Goal: Task Accomplishment & Management: Use online tool/utility

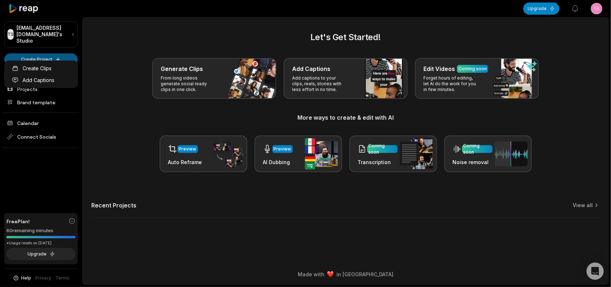
click at [31, 54] on html "TS Taka6213@googl.win's Studio Create Project Home Projects Brand template Cale…" at bounding box center [305, 143] width 611 height 287
click at [39, 69] on link "Create Clips" at bounding box center [41, 68] width 70 height 12
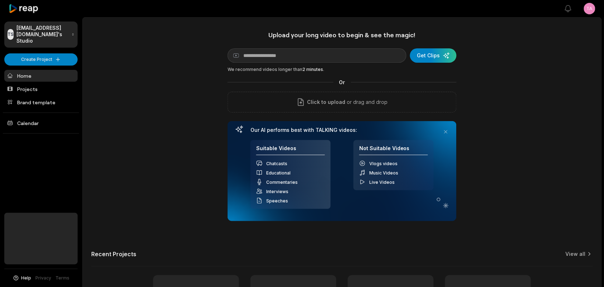
click at [278, 106] on div "Click to upload or drag and drop" at bounding box center [342, 102] width 229 height 21
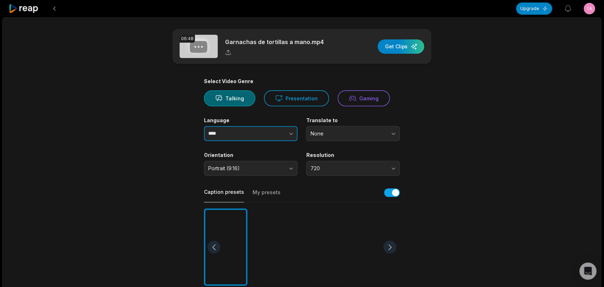
click at [277, 136] on button "button" at bounding box center [277, 133] width 41 height 15
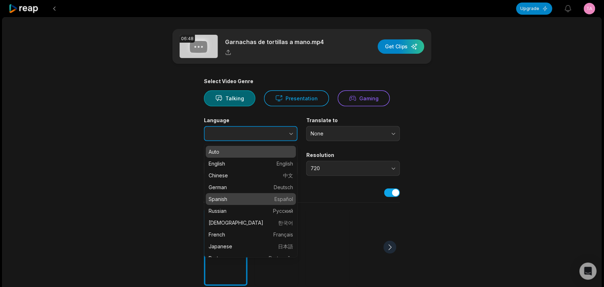
type input "*******"
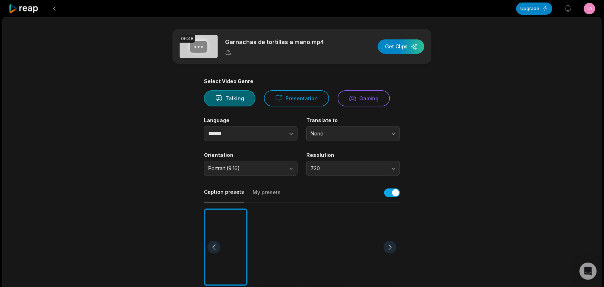
click at [325, 232] on div at bounding box center [328, 247] width 44 height 78
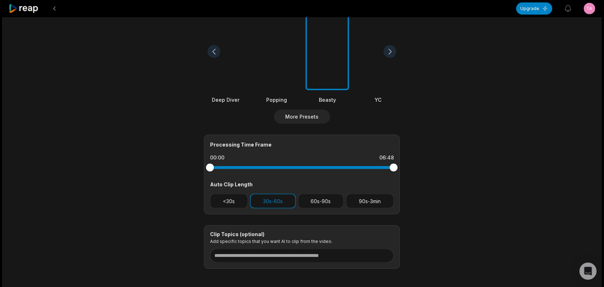
scroll to position [224, 0]
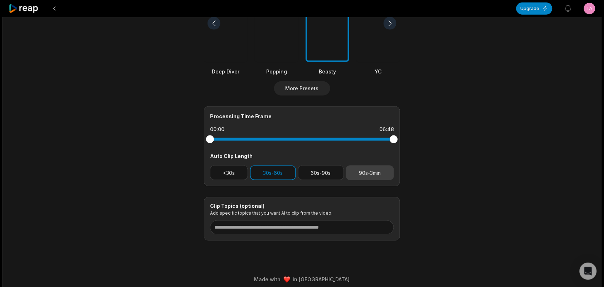
click at [367, 175] on button "90s-3min" at bounding box center [370, 172] width 48 height 15
click at [323, 172] on button "60s-90s" at bounding box center [321, 172] width 46 height 15
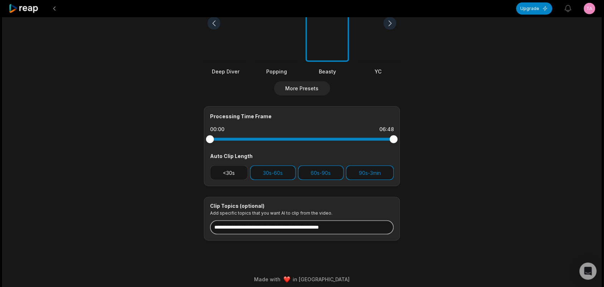
click at [362, 224] on input at bounding box center [302, 227] width 184 height 14
type input "*"
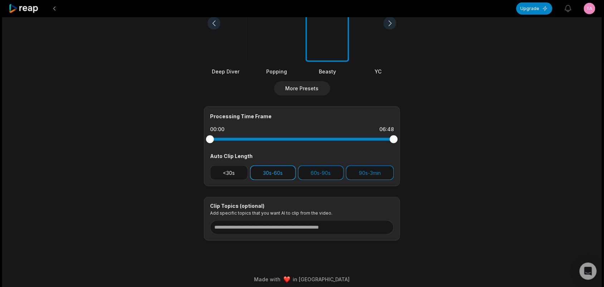
click at [265, 166] on button "30s-60s" at bounding box center [273, 172] width 46 height 15
click at [367, 172] on button "90s-3min" at bounding box center [370, 172] width 48 height 15
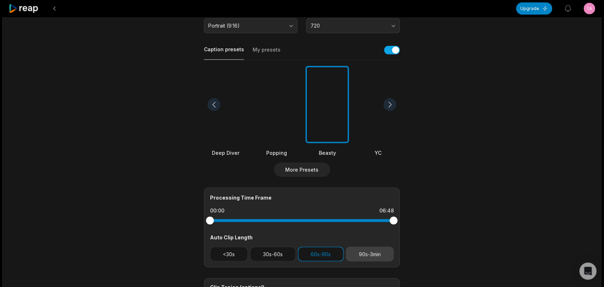
scroll to position [0, 0]
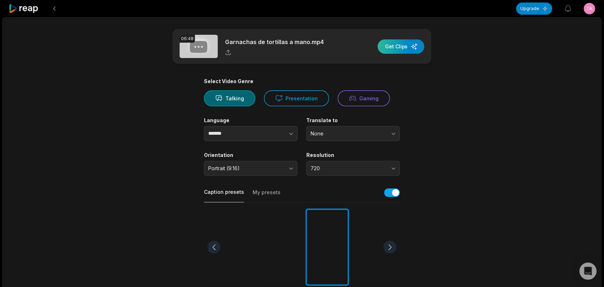
click at [405, 45] on div "button" at bounding box center [401, 46] width 47 height 14
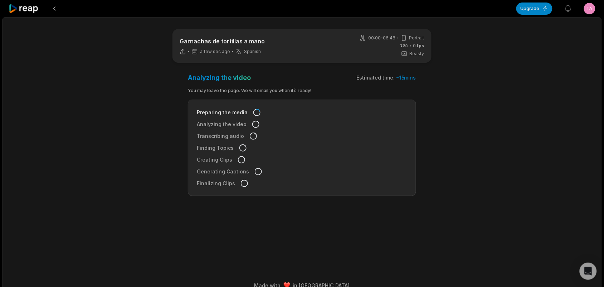
click at [30, 11] on icon at bounding box center [24, 9] width 30 height 10
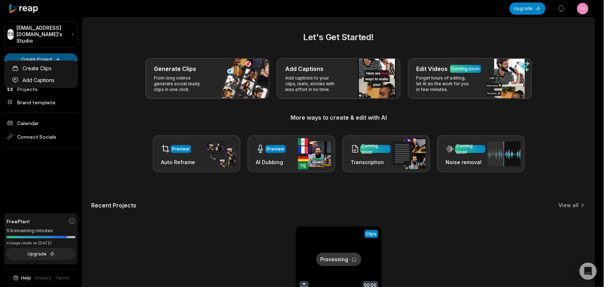
click at [20, 53] on html "TS Taka6213@googl.win's Studio Create Project Home Projects Brand template Cale…" at bounding box center [302, 143] width 604 height 287
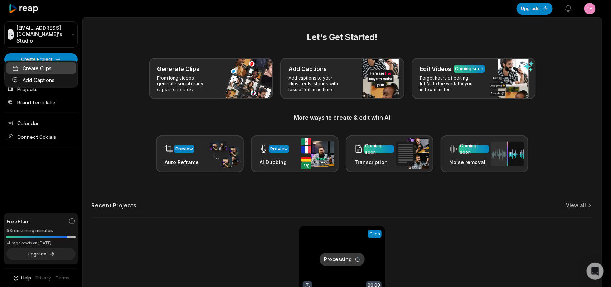
click at [29, 71] on link "Create Clips" at bounding box center [41, 68] width 70 height 12
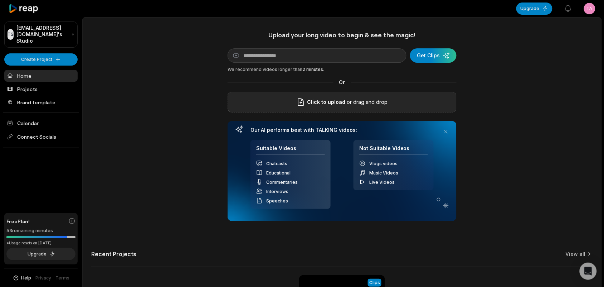
click at [262, 106] on div "Click to upload or drag and drop" at bounding box center [342, 102] width 229 height 21
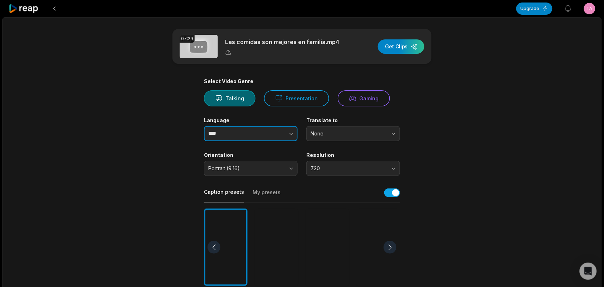
click at [292, 133] on icon "button" at bounding box center [291, 134] width 4 height 2
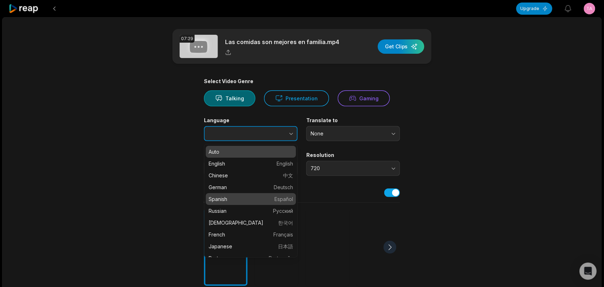
type input "*******"
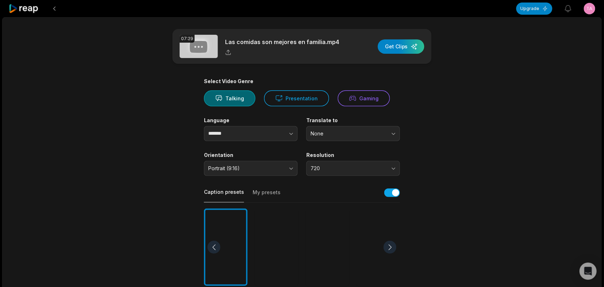
click at [309, 242] on div at bounding box center [328, 247] width 44 height 78
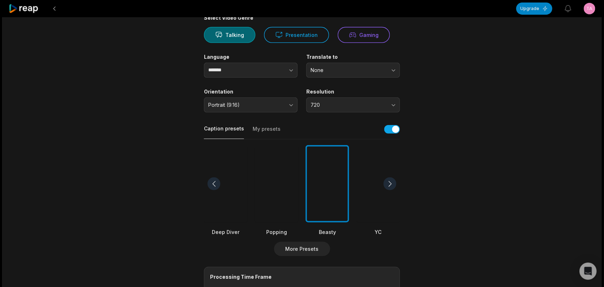
scroll to position [134, 0]
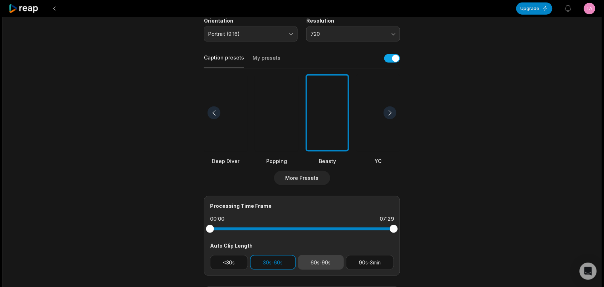
click at [320, 264] on button "60s-90s" at bounding box center [321, 262] width 46 height 15
click at [288, 261] on button "30s-60s" at bounding box center [273, 262] width 46 height 15
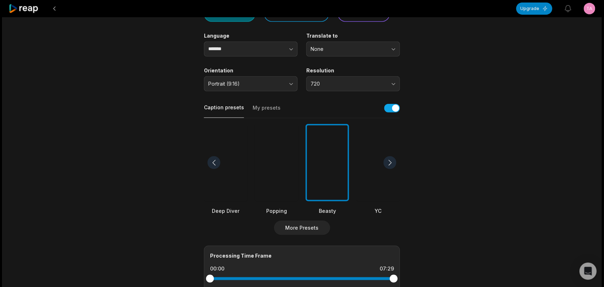
scroll to position [0, 0]
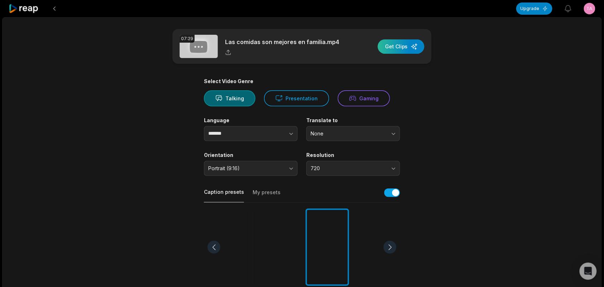
click at [391, 51] on div "button" at bounding box center [401, 46] width 47 height 14
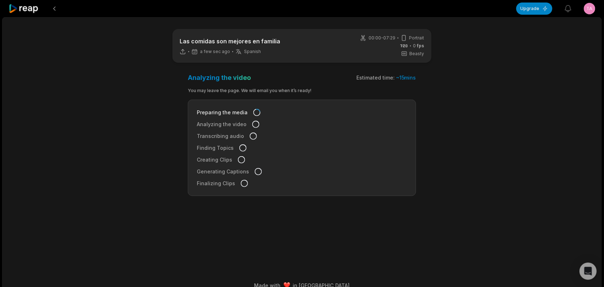
click at [30, 10] on icon at bounding box center [24, 9] width 30 height 10
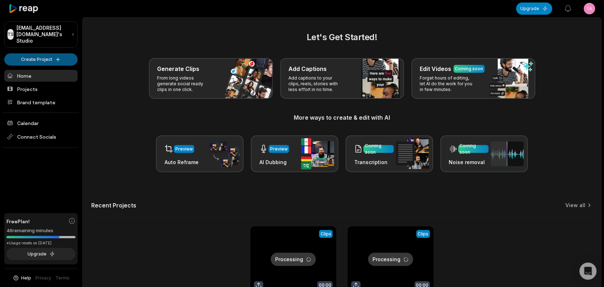
click at [43, 52] on html "TS Taka6213@googl.win's Studio Create Project Home Projects Brand template Cale…" at bounding box center [302, 143] width 604 height 287
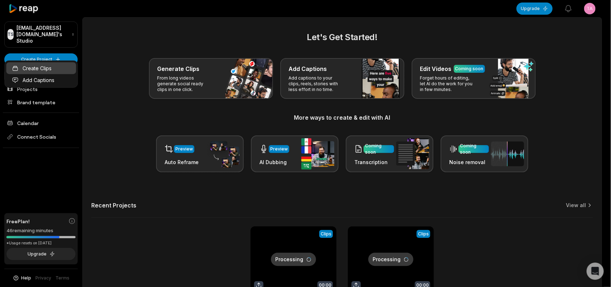
click at [48, 70] on link "Create Clips" at bounding box center [41, 68] width 70 height 12
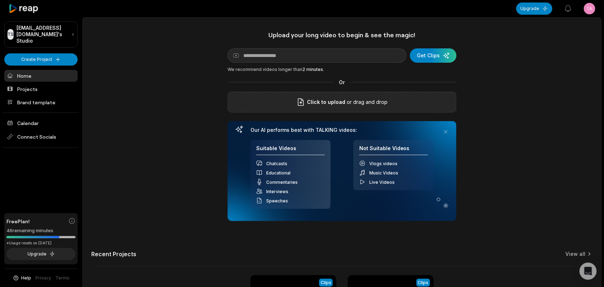
click at [298, 108] on div "Click to upload or drag and drop" at bounding box center [342, 102] width 229 height 21
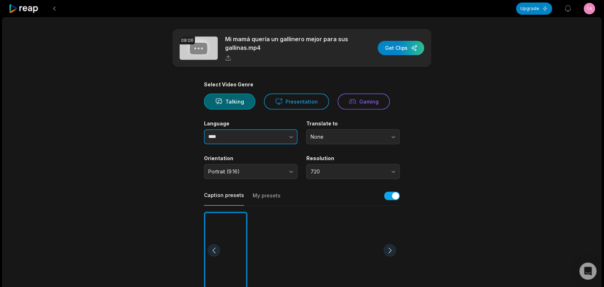
click at [293, 135] on button "button" at bounding box center [277, 136] width 41 height 15
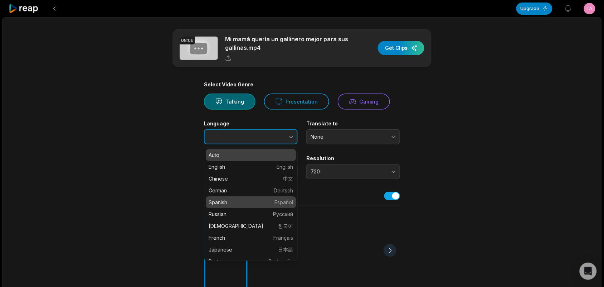
type input "*******"
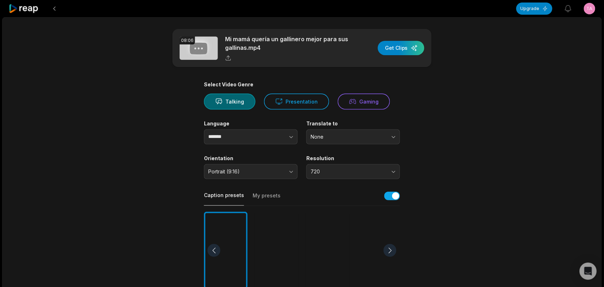
click at [340, 255] on div at bounding box center [328, 250] width 44 height 78
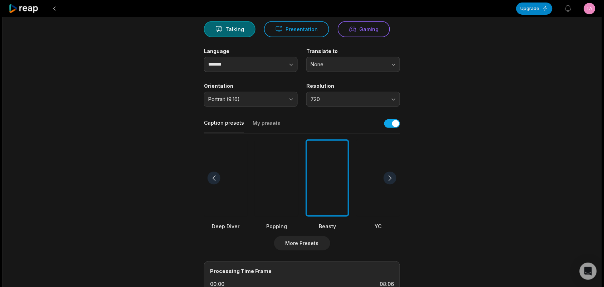
scroll to position [179, 0]
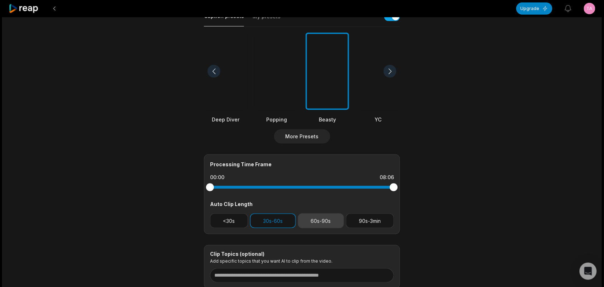
drag, startPoint x: 317, startPoint y: 225, endPoint x: 297, endPoint y: 219, distance: 20.8
click at [317, 224] on button "60s-90s" at bounding box center [321, 220] width 46 height 15
click at [291, 219] on button "30s-60s" at bounding box center [273, 220] width 46 height 15
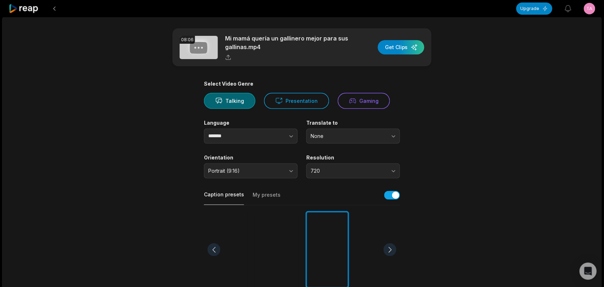
scroll to position [0, 0]
click at [387, 47] on div "button" at bounding box center [401, 48] width 47 height 14
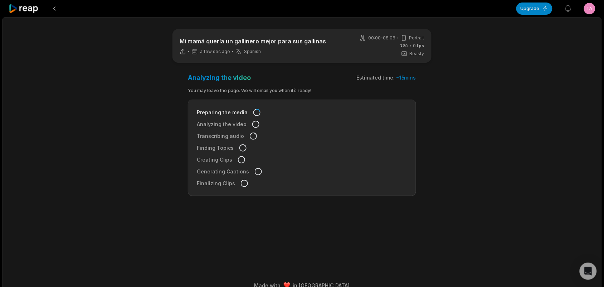
click at [32, 12] on icon at bounding box center [24, 9] width 30 height 10
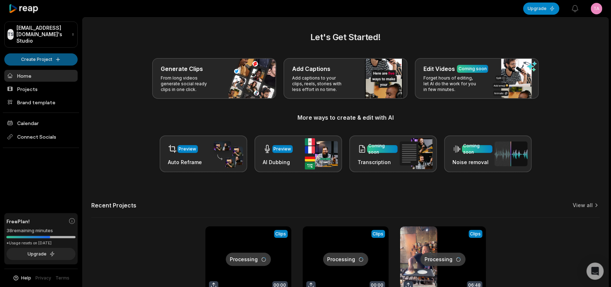
click at [31, 51] on html "TS Taka6213@googl.win's Studio Create Project Home Projects Brand template Cale…" at bounding box center [305, 143] width 611 height 287
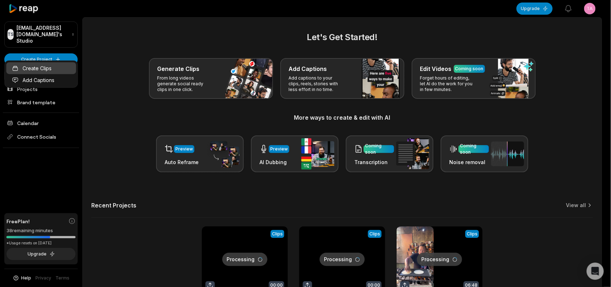
click at [36, 70] on link "Create Clips" at bounding box center [41, 68] width 70 height 12
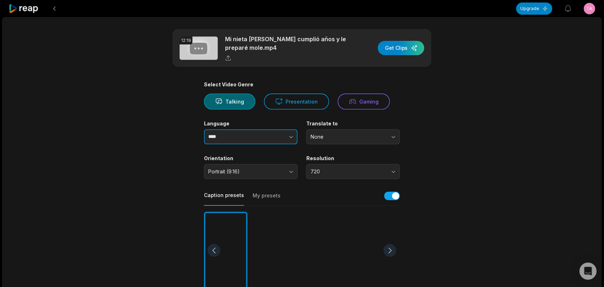
click at [286, 133] on button "button" at bounding box center [277, 136] width 41 height 15
click at [278, 131] on button "button" at bounding box center [277, 136] width 41 height 15
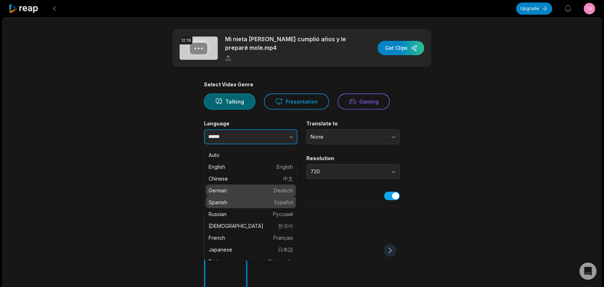
type input "*******"
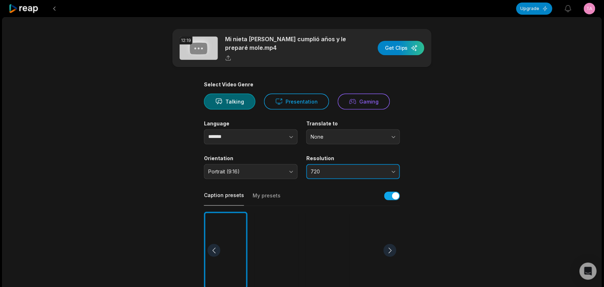
click at [360, 172] on span "720" at bounding box center [348, 171] width 75 height 6
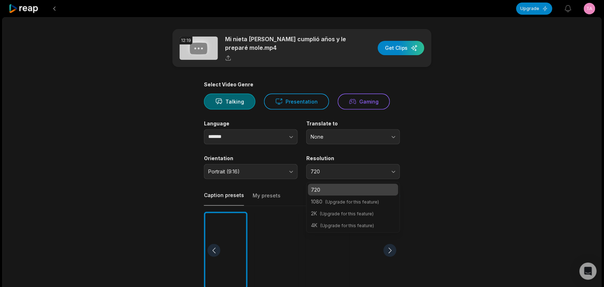
click at [293, 189] on div "Select Video Genre Talking Presentation Gaming Language ******* Translate to No…" at bounding box center [302, 274] width 196 height 386
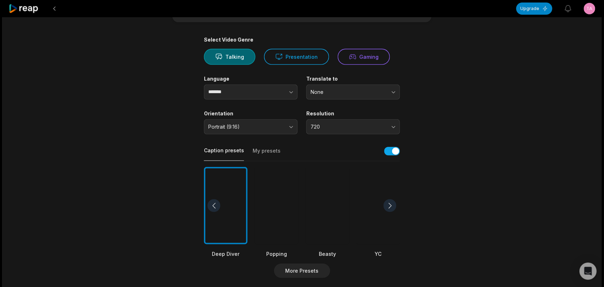
click at [334, 216] on div at bounding box center [328, 206] width 44 height 78
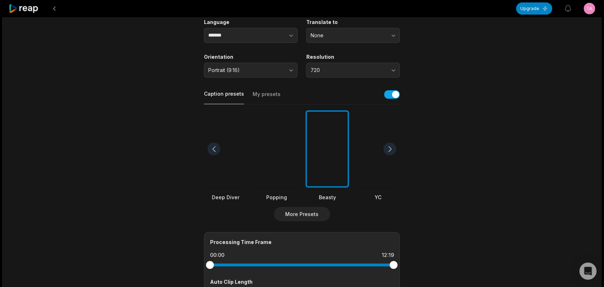
scroll to position [134, 0]
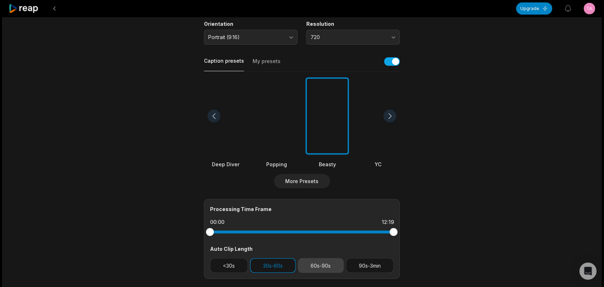
click at [326, 264] on button "60s-90s" at bounding box center [321, 265] width 46 height 15
drag, startPoint x: 262, startPoint y: 263, endPoint x: 272, endPoint y: 257, distance: 11.7
click at [262, 262] on button "30s-60s" at bounding box center [273, 265] width 46 height 15
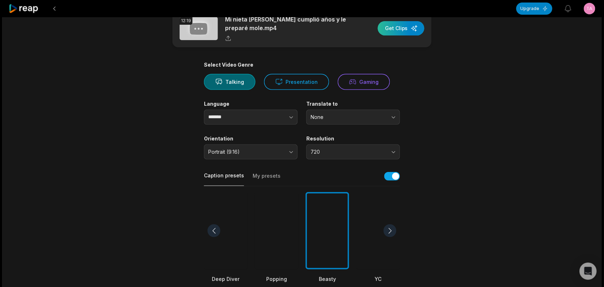
scroll to position [0, 0]
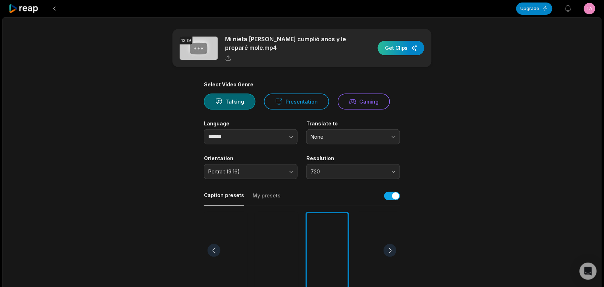
click at [387, 47] on div "button" at bounding box center [401, 48] width 47 height 14
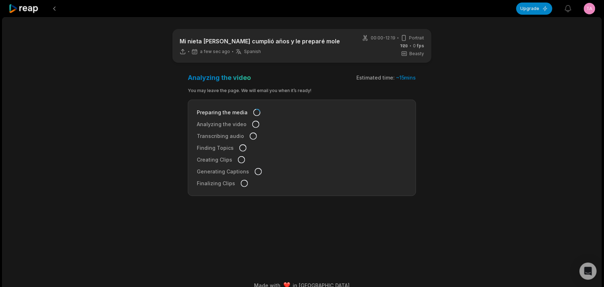
click at [31, 12] on icon at bounding box center [24, 9] width 30 height 10
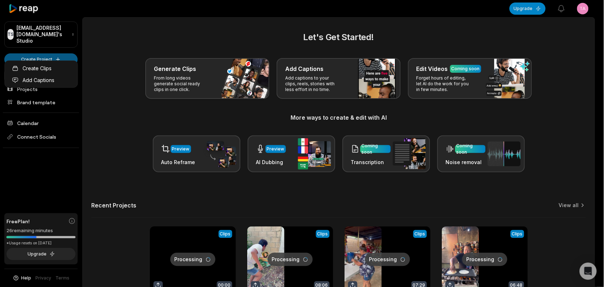
click at [45, 54] on html "TS Taka6213@googl.win's Studio Create Project Home Projects Brand template Cale…" at bounding box center [302, 143] width 604 height 287
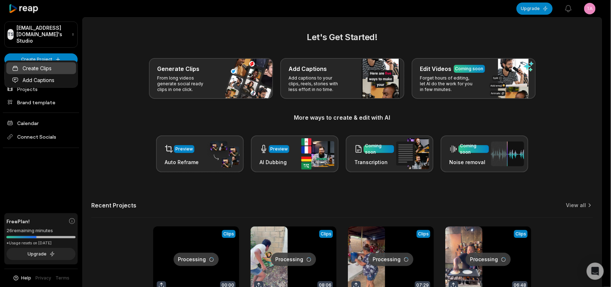
click at [48, 67] on link "Create Clips" at bounding box center [41, 68] width 70 height 12
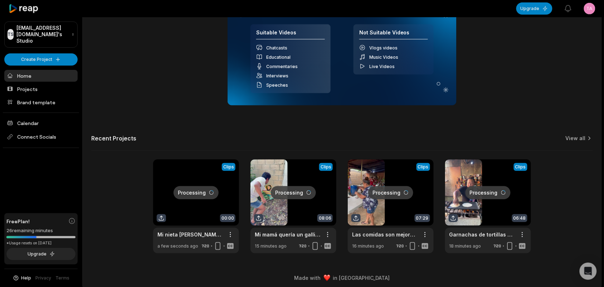
scroll to position [119, 0]
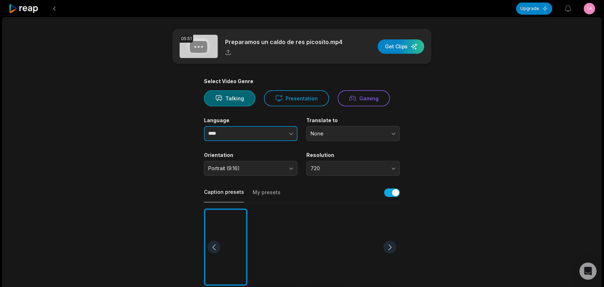
click at [264, 135] on button "button" at bounding box center [277, 133] width 41 height 15
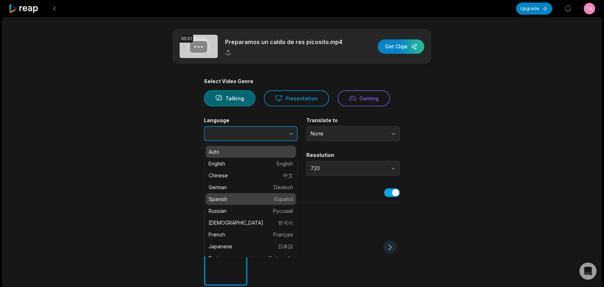
type input "*******"
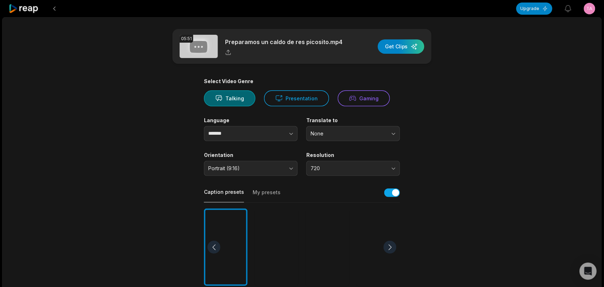
click at [322, 258] on div at bounding box center [328, 247] width 44 height 78
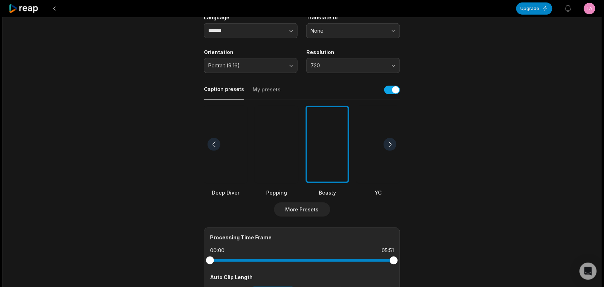
scroll to position [224, 0]
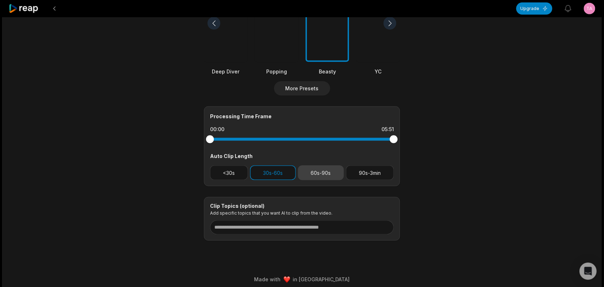
drag, startPoint x: 281, startPoint y: 172, endPoint x: 301, endPoint y: 173, distance: 19.7
click at [285, 173] on button "30s-60s" at bounding box center [273, 172] width 46 height 15
click at [302, 172] on button "60s-90s" at bounding box center [321, 172] width 46 height 15
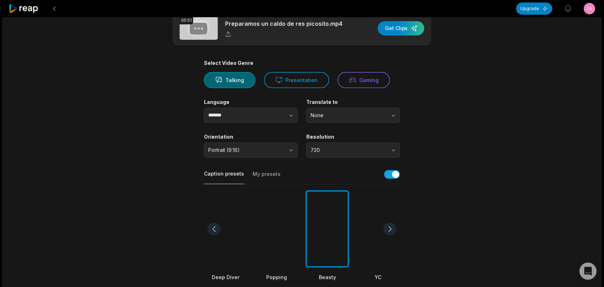
scroll to position [0, 0]
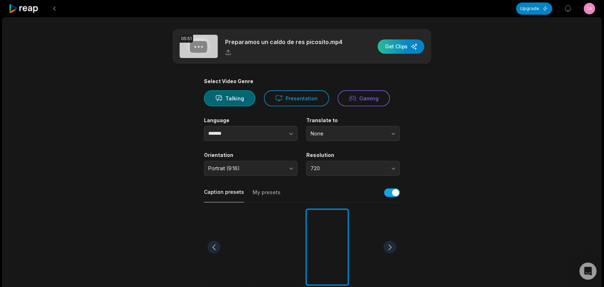
click at [408, 49] on div "button" at bounding box center [401, 46] width 47 height 14
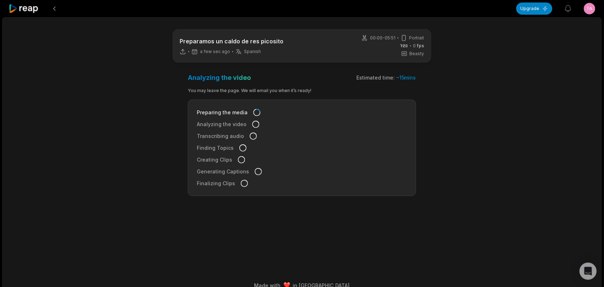
click at [34, 7] on icon at bounding box center [24, 9] width 30 height 10
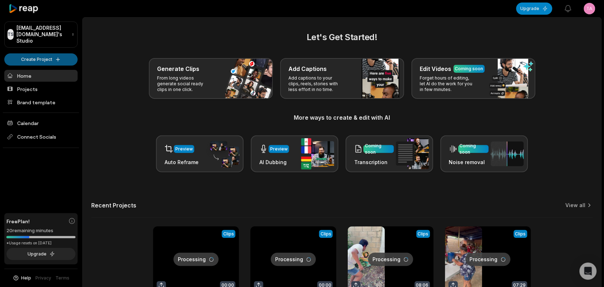
click at [42, 55] on html "TS Taka6213@googl.win's Studio Create Project Home Projects Brand template Cale…" at bounding box center [302, 143] width 604 height 287
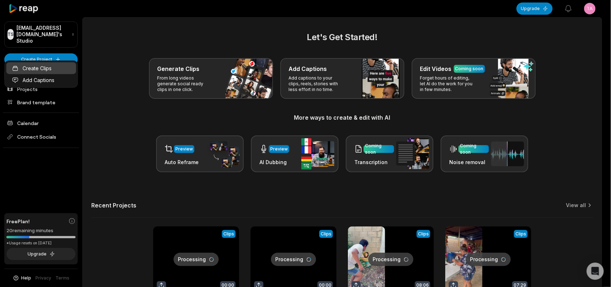
click at [43, 68] on link "Create Clips" at bounding box center [41, 68] width 70 height 12
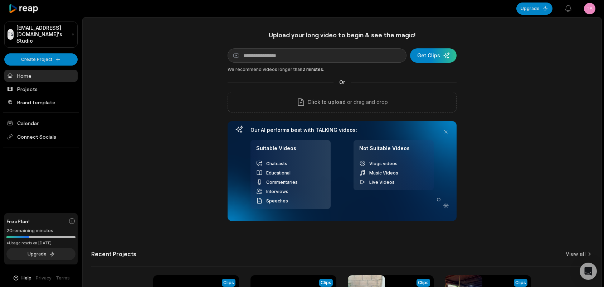
click at [292, 104] on div "Click to upload or drag and drop" at bounding box center [342, 102] width 229 height 21
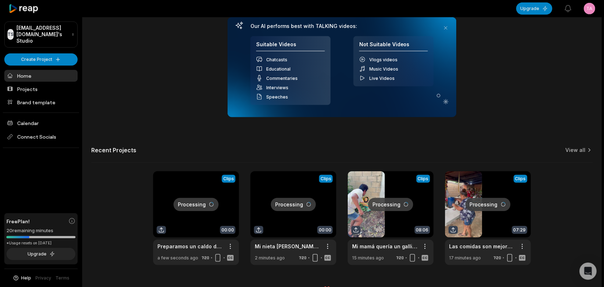
scroll to position [119, 0]
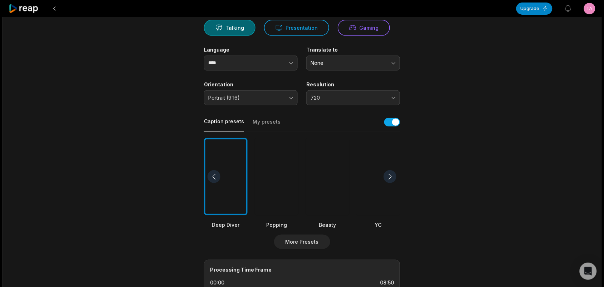
scroll to position [89, 0]
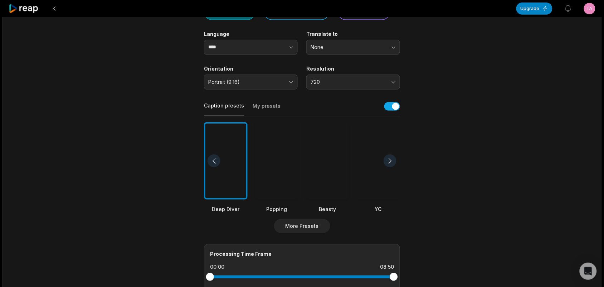
click at [326, 184] on div at bounding box center [328, 161] width 44 height 78
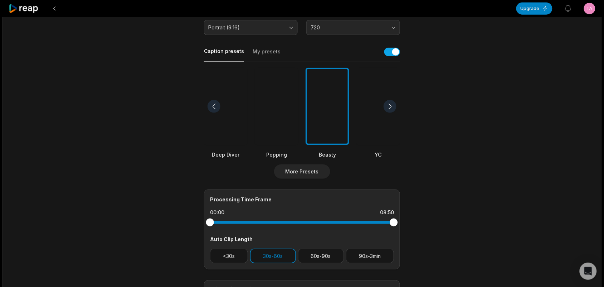
scroll to position [224, 0]
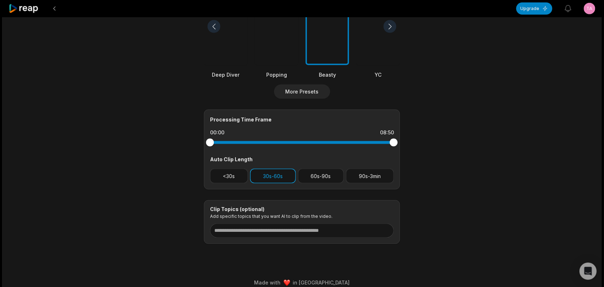
drag, startPoint x: 323, startPoint y: 170, endPoint x: 287, endPoint y: 176, distance: 35.9
click at [319, 172] on button "60s-90s" at bounding box center [321, 176] width 46 height 15
click at [284, 176] on button "30s-60s" at bounding box center [273, 176] width 46 height 15
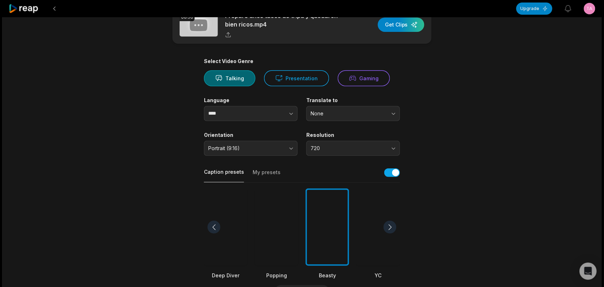
scroll to position [0, 0]
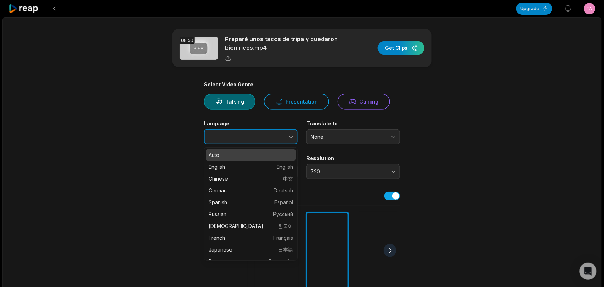
click at [273, 132] on button "button" at bounding box center [277, 136] width 41 height 15
type input "*******"
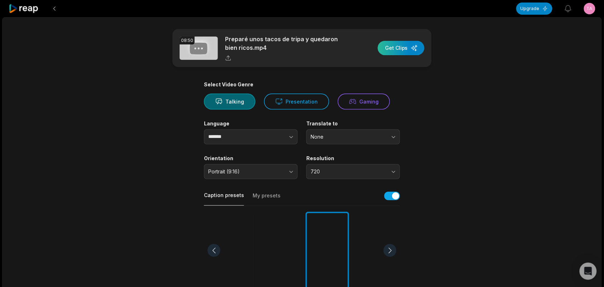
click at [395, 44] on div "button" at bounding box center [401, 48] width 47 height 14
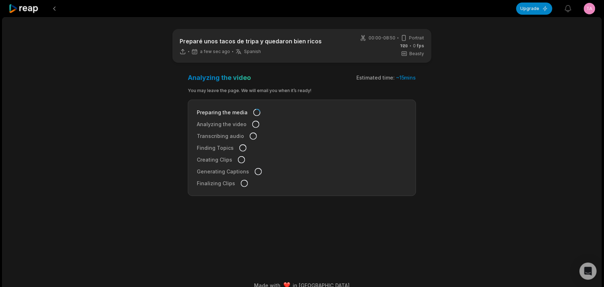
click at [23, 9] on icon at bounding box center [24, 9] width 30 height 10
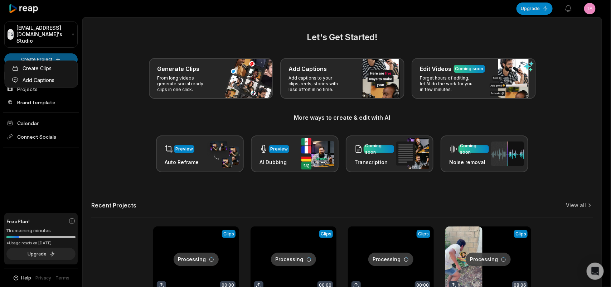
click at [39, 56] on html "TS Taka6213@googl.win's Studio Create Project Home Projects Brand template Cale…" at bounding box center [305, 143] width 611 height 287
click at [33, 70] on link "Create Clips" at bounding box center [41, 68] width 70 height 12
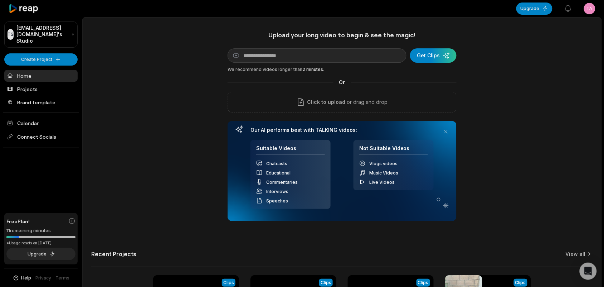
click at [321, 106] on span "Click to upload" at bounding box center [326, 102] width 38 height 9
click at [0, 0] on input "Click to upload" at bounding box center [0, 0] width 0 height 0
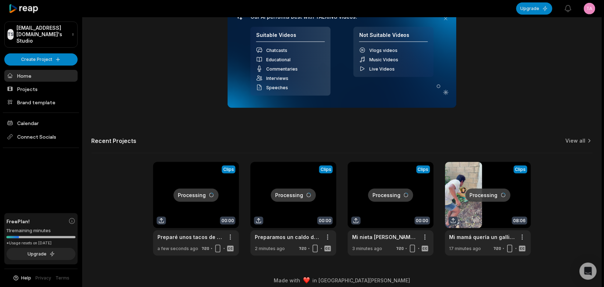
scroll to position [119, 0]
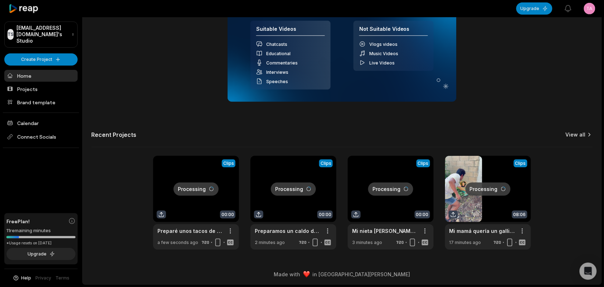
click at [568, 133] on link "View all" at bounding box center [576, 134] width 20 height 7
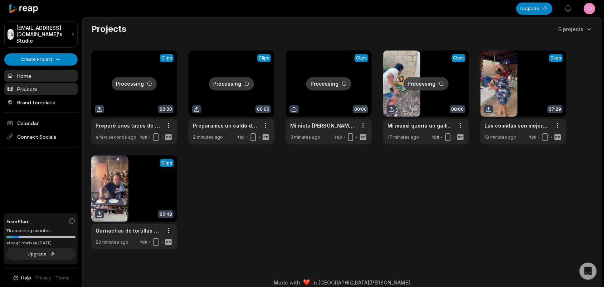
click at [33, 70] on link "Home" at bounding box center [40, 76] width 73 height 12
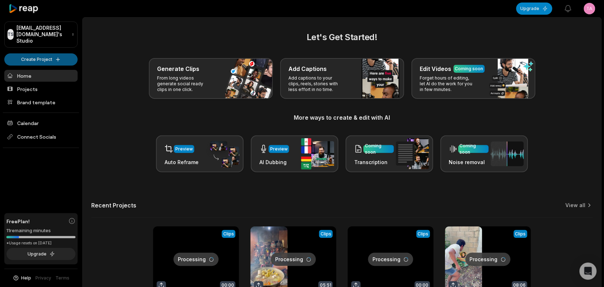
click at [62, 49] on html "TS Taka6213@googl.win's Studio Create Project Home Projects Brand template Cale…" at bounding box center [302, 143] width 604 height 287
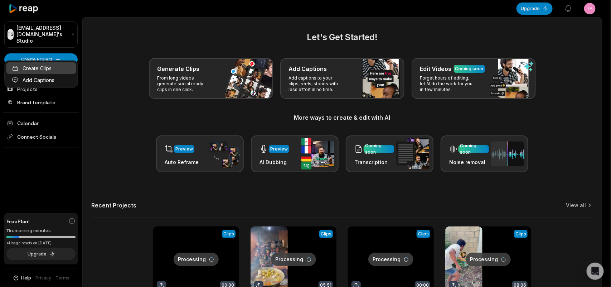
click at [64, 72] on link "Create Clips" at bounding box center [41, 68] width 70 height 12
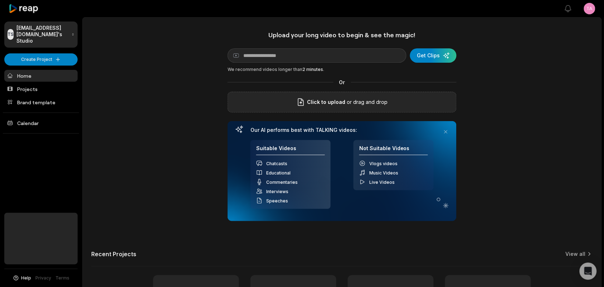
click at [252, 104] on div "Click to upload or drag and drop" at bounding box center [342, 102] width 229 height 21
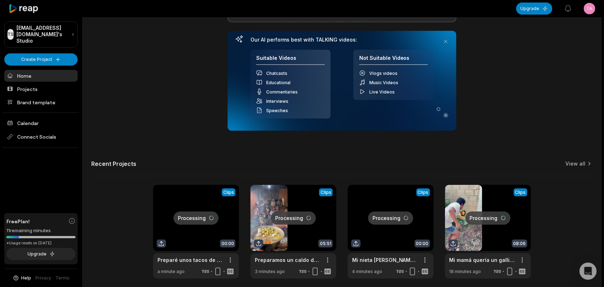
scroll to position [30, 0]
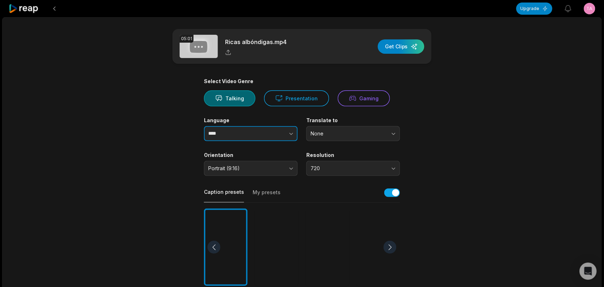
click at [277, 135] on button "button" at bounding box center [277, 133] width 41 height 15
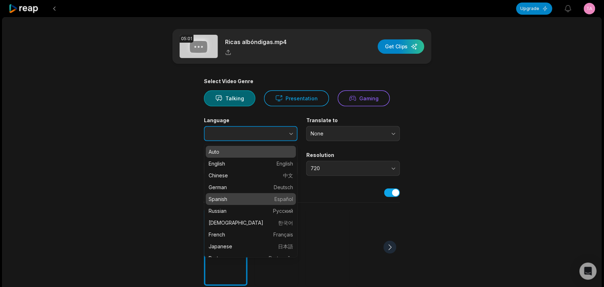
type input "*******"
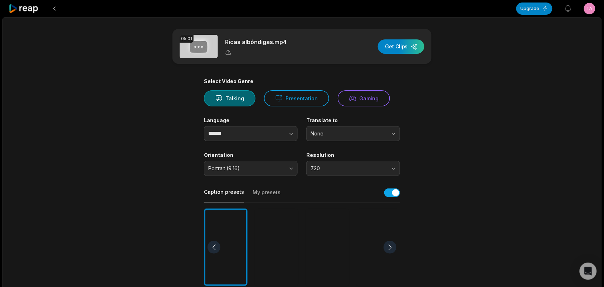
click at [339, 240] on div at bounding box center [328, 247] width 44 height 78
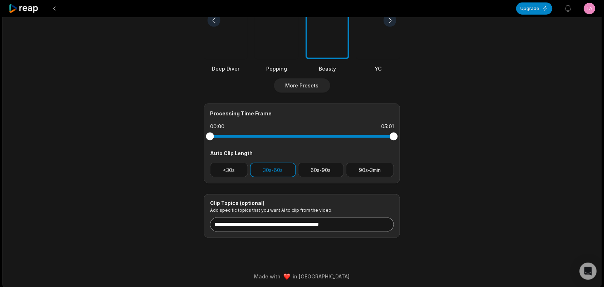
scroll to position [229, 0]
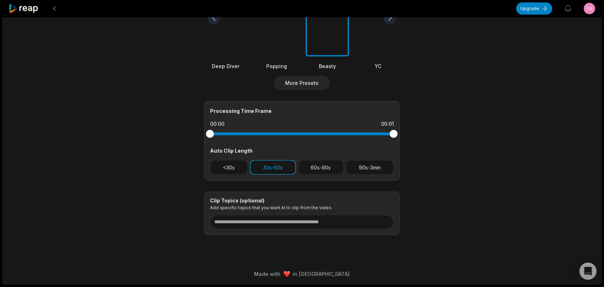
drag, startPoint x: 320, startPoint y: 166, endPoint x: 288, endPoint y: 166, distance: 31.1
click at [317, 165] on button "60s-90s" at bounding box center [321, 167] width 46 height 15
click at [273, 164] on button "30s-60s" at bounding box center [273, 167] width 46 height 15
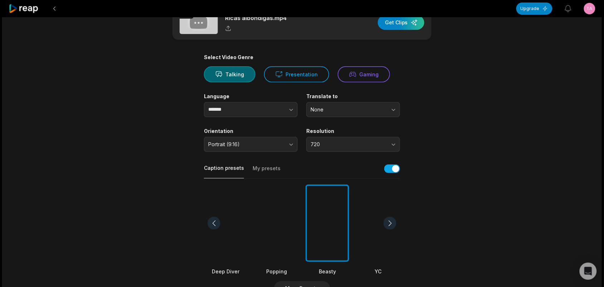
scroll to position [0, 0]
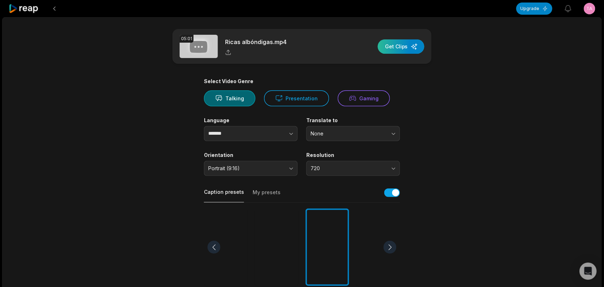
click at [413, 47] on div "button" at bounding box center [401, 46] width 47 height 14
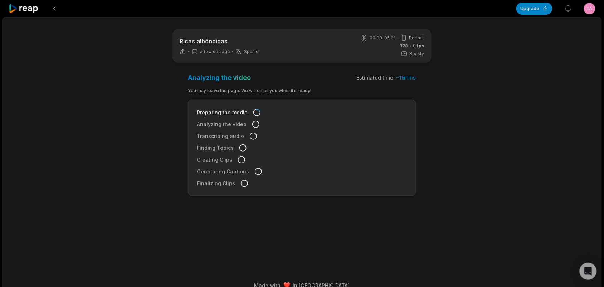
click at [32, 11] on icon at bounding box center [24, 9] width 30 height 10
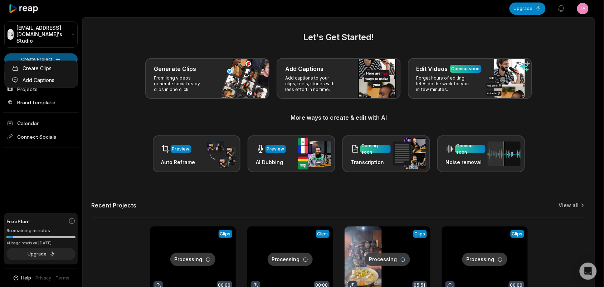
click at [41, 55] on html "TS Taka6213@googl.win's Studio Create Project Home Projects Brand template Cale…" at bounding box center [302, 143] width 604 height 287
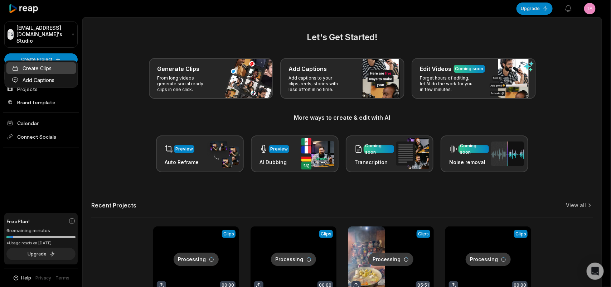
click at [42, 65] on link "Create Clips" at bounding box center [41, 68] width 70 height 12
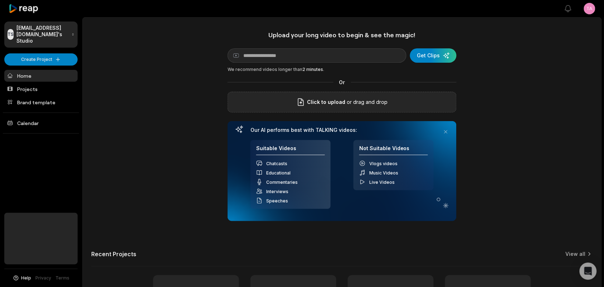
drag, startPoint x: 278, startPoint y: 96, endPoint x: 263, endPoint y: 107, distance: 18.3
click at [278, 96] on div "Click to upload or drag and drop" at bounding box center [342, 102] width 229 height 21
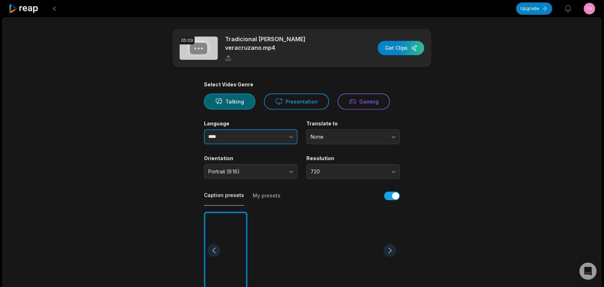
click at [282, 129] on button "button" at bounding box center [277, 136] width 41 height 15
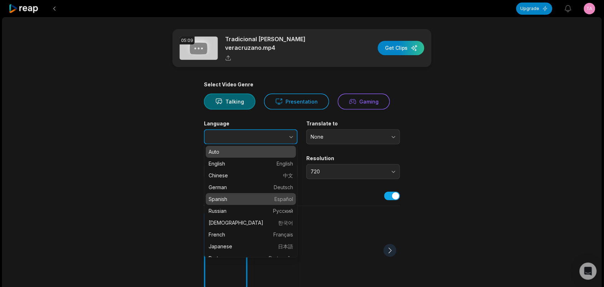
type input "*******"
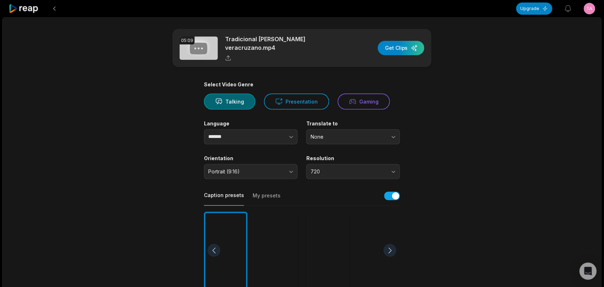
click at [325, 225] on div at bounding box center [328, 250] width 44 height 78
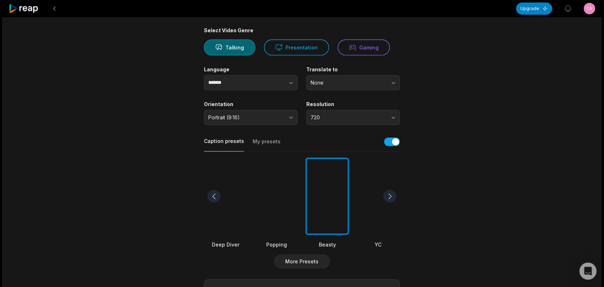
scroll to position [179, 0]
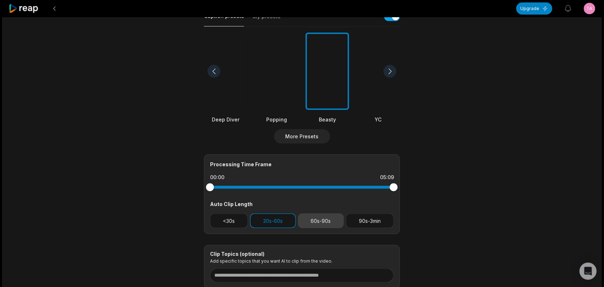
click at [315, 222] on button "60s-90s" at bounding box center [321, 220] width 46 height 15
drag, startPoint x: 279, startPoint y: 219, endPoint x: 301, endPoint y: 242, distance: 31.1
click at [279, 219] on button "30s-60s" at bounding box center [273, 220] width 46 height 15
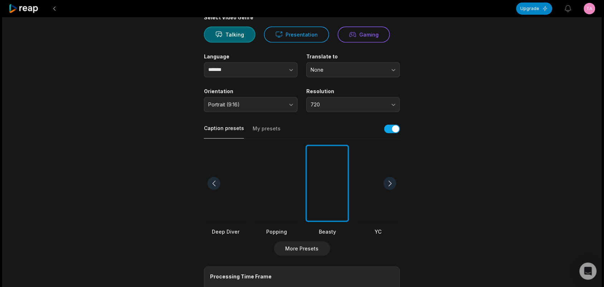
scroll to position [0, 0]
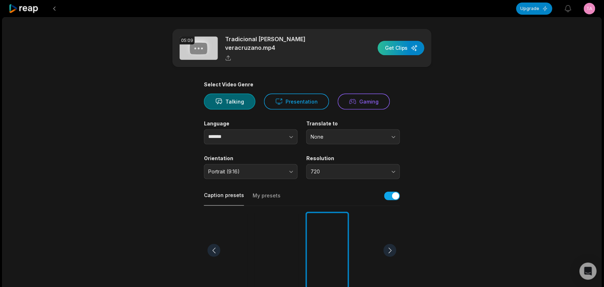
click at [404, 48] on div "button" at bounding box center [401, 48] width 47 height 14
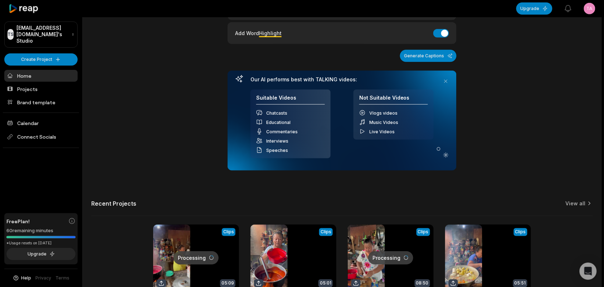
scroll to position [244, 0]
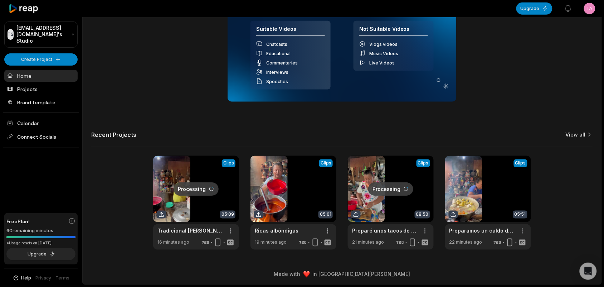
drag, startPoint x: 575, startPoint y: 130, endPoint x: 571, endPoint y: 135, distance: 6.4
click at [365, 131] on div "Add Captions to your reels, shorts & stories Drag and drop file to upload or Br…" at bounding box center [342, 18] width 519 height 462
click at [365, 135] on div "Recent Projects View all" at bounding box center [342, 139] width 502 height 16
click at [365, 129] on div "Add Captions to your reels, shorts & stories Drag and drop file to upload or Br…" at bounding box center [342, 18] width 519 height 462
click at [365, 136] on link "View all" at bounding box center [576, 134] width 20 height 7
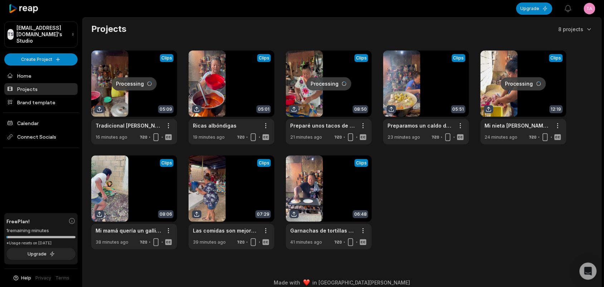
click at [365, 101] on link at bounding box center [524, 97] width 86 height 94
click at [333, 178] on link at bounding box center [329, 202] width 86 height 94
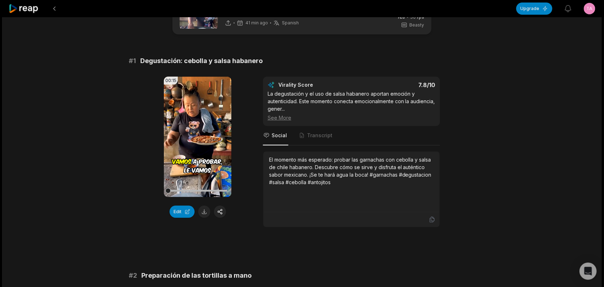
scroll to position [313, 0]
